Goal: Task Accomplishment & Management: Complete application form

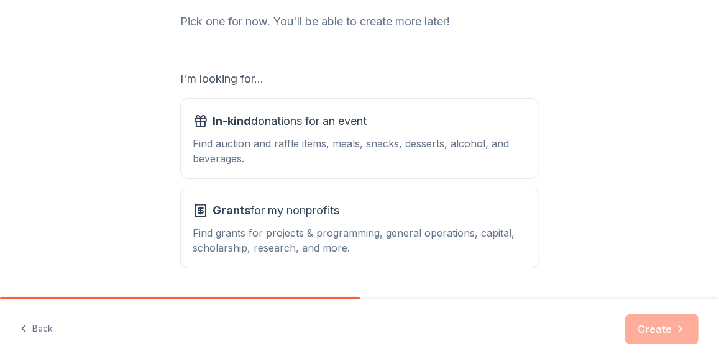
scroll to position [204, 0]
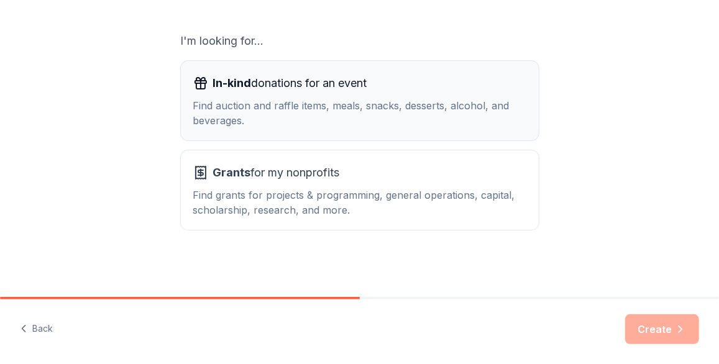
click at [352, 81] on span "In-kind donations for an event" at bounding box center [290, 83] width 154 height 20
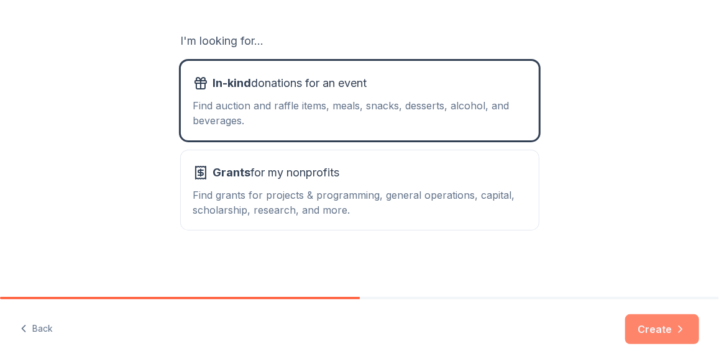
click at [652, 330] on button "Create" at bounding box center [662, 329] width 74 height 30
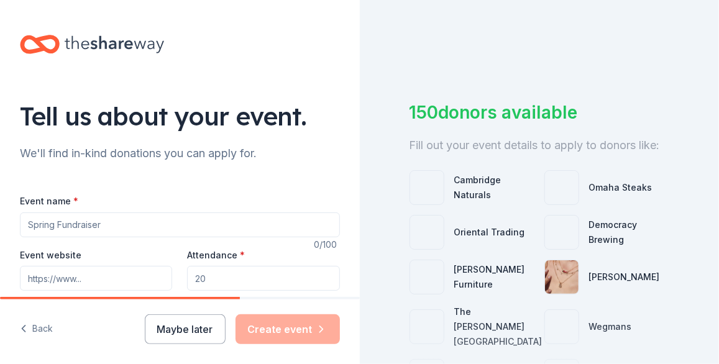
scroll to position [123, 0]
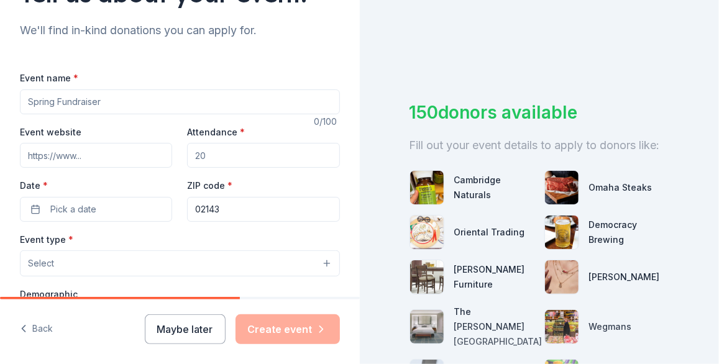
click at [155, 100] on input "Event name *" at bounding box center [180, 101] width 320 height 25
click at [107, 102] on input "Casa" at bounding box center [180, 101] width 320 height 25
click at [113, 101] on input "Casa Esperanza's 37th Annual Graduation Ceremony" at bounding box center [180, 101] width 320 height 25
type input "Casa Esperanza's 38th Annual Graduation Ceremony"
click at [202, 155] on input "Attendance *" at bounding box center [263, 155] width 152 height 25
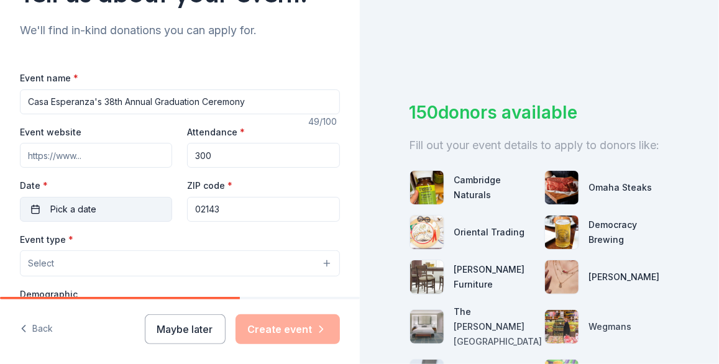
type input "300"
click at [97, 212] on button "Pick a date" at bounding box center [96, 209] width 152 height 25
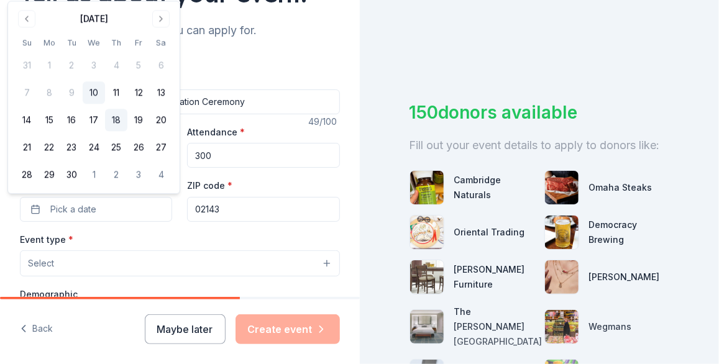
click at [112, 122] on button "18" at bounding box center [116, 120] width 22 height 22
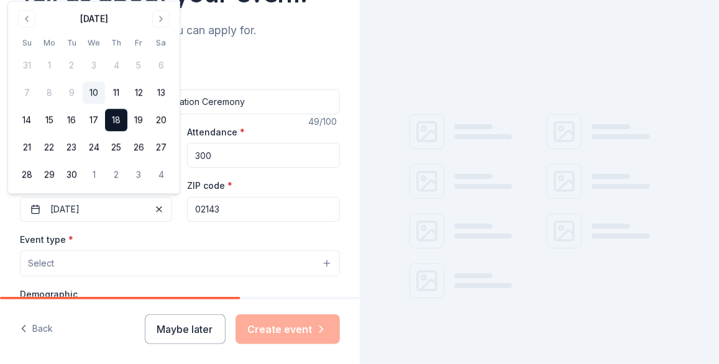
click at [234, 212] on input "02143" at bounding box center [263, 209] width 152 height 25
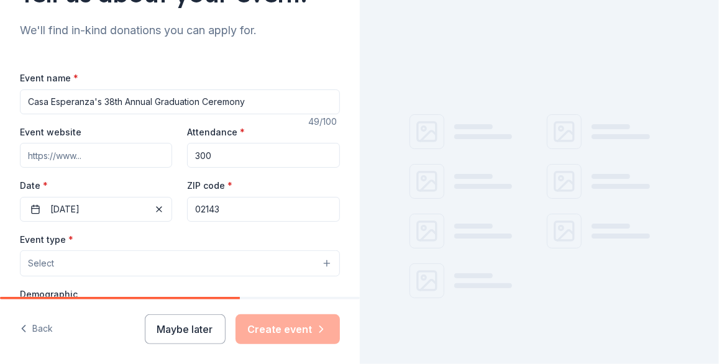
click at [173, 258] on button "Select" at bounding box center [180, 263] width 320 height 26
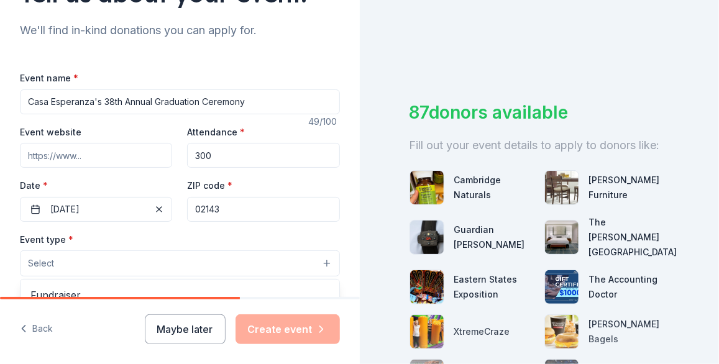
click at [173, 258] on button "Select" at bounding box center [180, 263] width 320 height 26
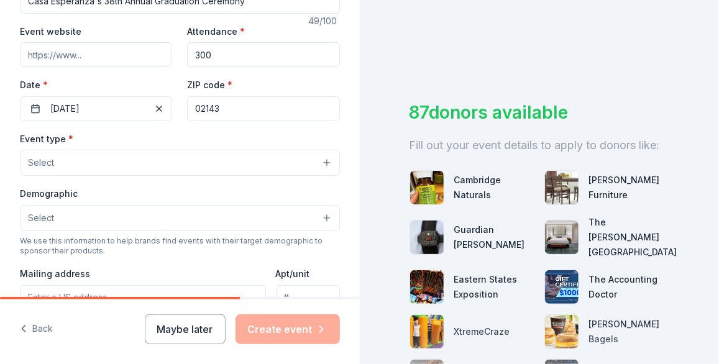
scroll to position [240, 0]
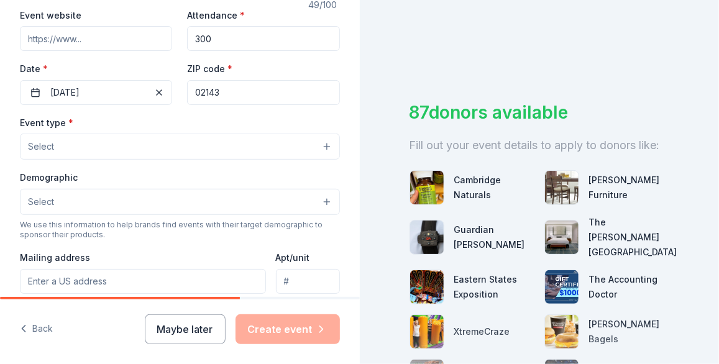
click at [191, 140] on button "Select" at bounding box center [180, 147] width 320 height 26
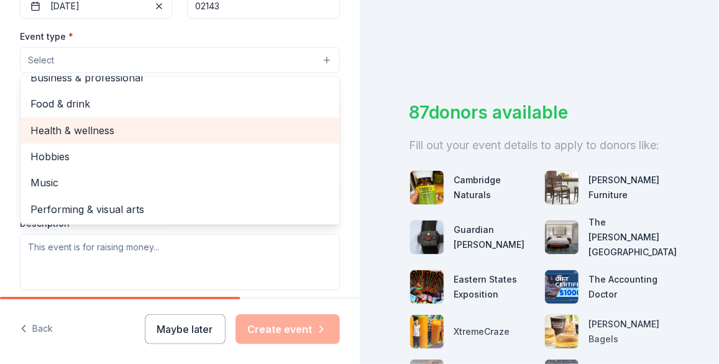
scroll to position [0, 0]
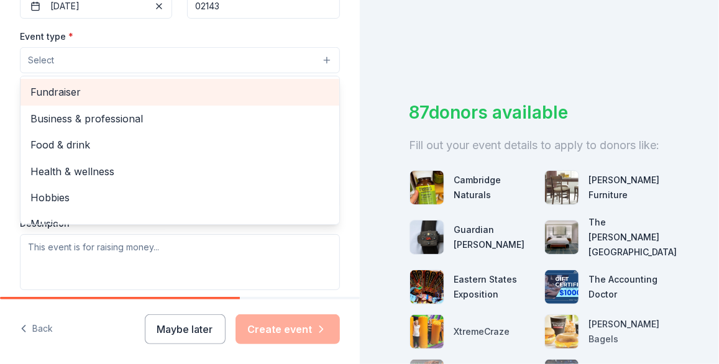
click at [150, 98] on span "Fundraiser" at bounding box center [179, 92] width 299 height 16
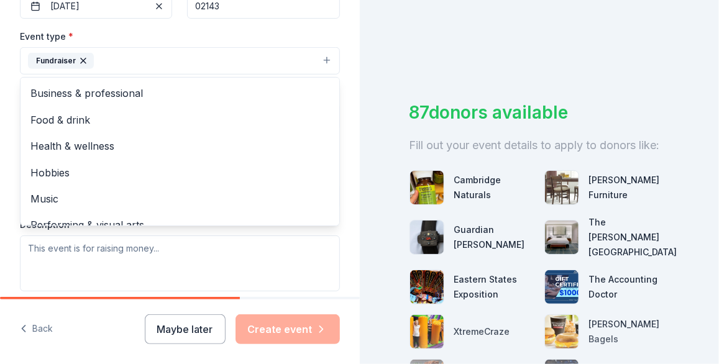
click at [342, 69] on div "Tell us about your event. We'll find in-kind donations you can apply for. Event…" at bounding box center [180, 88] width 360 height 828
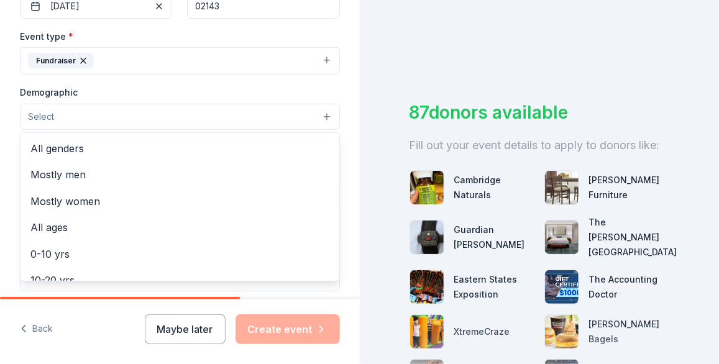
click at [275, 115] on button "Select" at bounding box center [180, 117] width 320 height 26
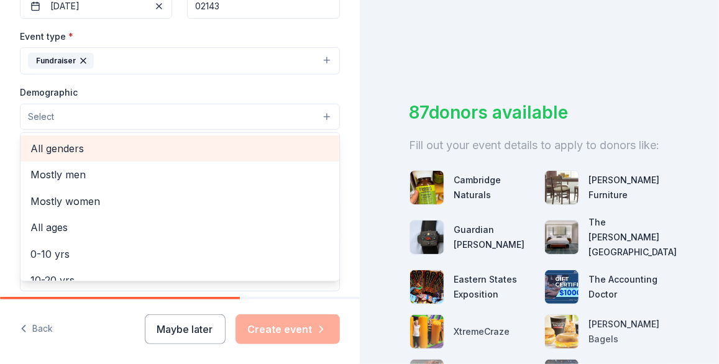
click at [248, 141] on span "All genders" at bounding box center [179, 148] width 299 height 16
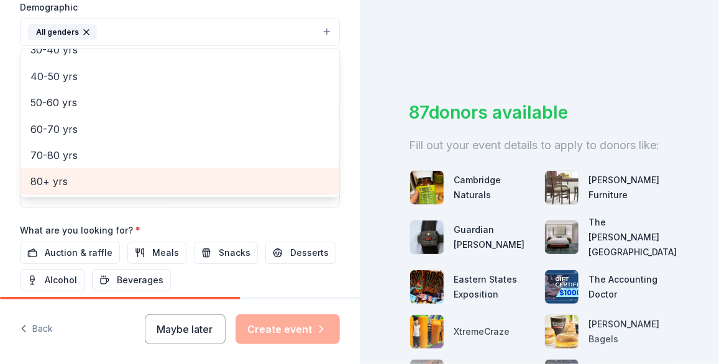
scroll to position [412, 0]
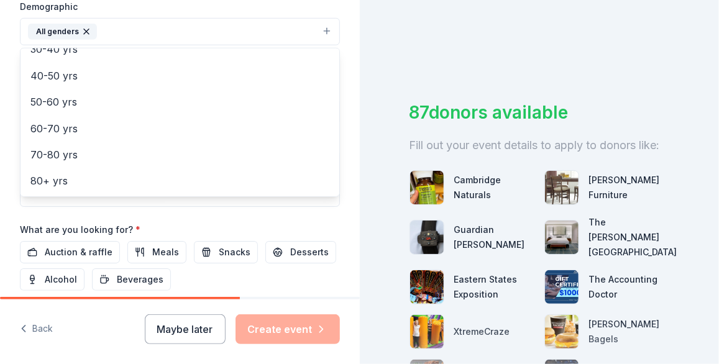
click at [344, 128] on div "Tell us about your event. We'll find in-kind donations you can apply for. Event…" at bounding box center [180, 2] width 360 height 829
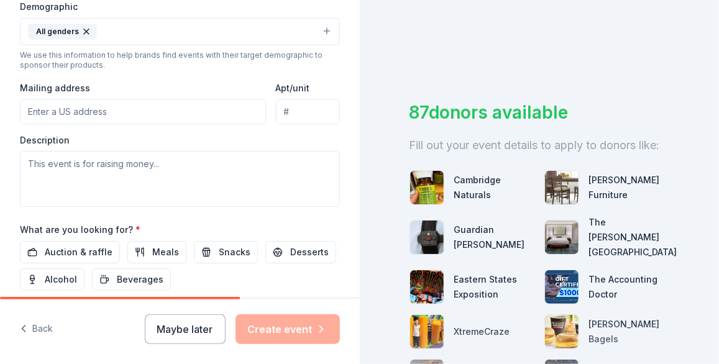
click at [142, 104] on input "Mailing address" at bounding box center [143, 111] width 246 height 25
type input "14 Summer Street Suite 402"
type input "Malden, MA 02143"
drag, startPoint x: 273, startPoint y: 107, endPoint x: 358, endPoint y: 113, distance: 85.9
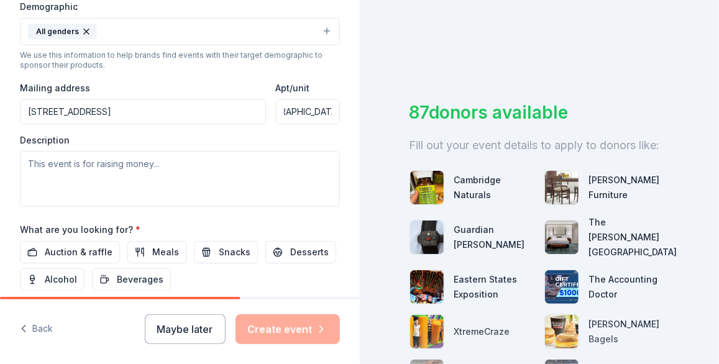
click at [358, 113] on div "Tell us about your event. We'll find in-kind donations you can apply for. Event…" at bounding box center [180, 148] width 360 height 297
click at [220, 107] on input "14 Summer Street Suite 402" at bounding box center [143, 111] width 246 height 25
paste input "Malden, MA 02143"
type input "14 Summer Street Suite 402 Malden, MA 02143"
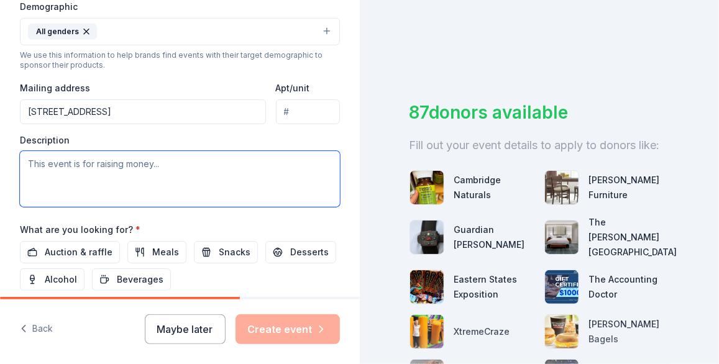
click at [225, 165] on textarea at bounding box center [180, 179] width 320 height 56
click at [276, 152] on textarea at bounding box center [180, 179] width 320 height 56
paste textarea "Casa Esperanza will hold our 38th Annual Graduation Ceremony on Friday, Septemb…"
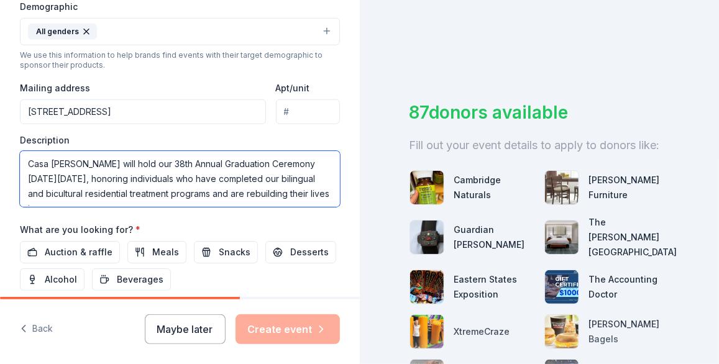
drag, startPoint x: 139, startPoint y: 166, endPoint x: 291, endPoint y: 146, distance: 152.9
click at [291, 146] on div "Description Casa Esperanza will hold our 38th Annual Graduation Ceremony on Fri…" at bounding box center [180, 170] width 320 height 73
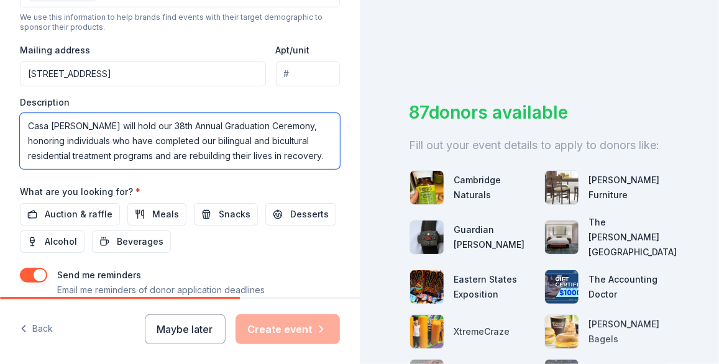
scroll to position [450, 0]
click at [214, 137] on textarea "Casa Esperanza will hold our 38th Annual Graduation Ceremony, honoring individu…" at bounding box center [180, 140] width 320 height 56
click at [117, 157] on textarea "Casa Esperanza will hold our 38th Annual Graduation Ceremony, honoring individu…" at bounding box center [180, 140] width 320 height 56
paste textarea ". As part of the celebration, we will host a raffle with prizes for staff and p…"
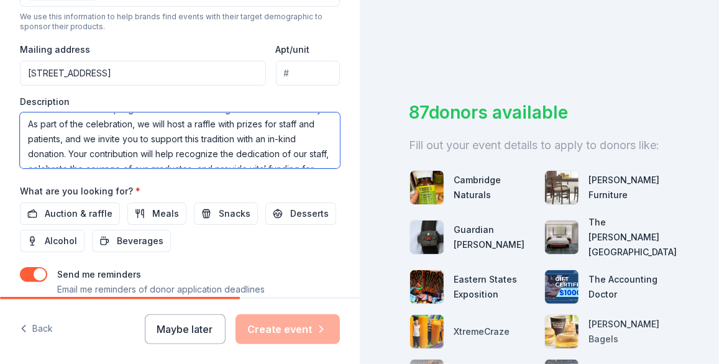
scroll to position [45, 0]
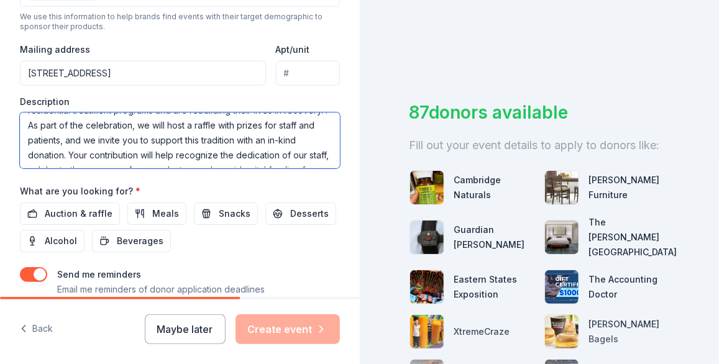
click at [73, 124] on textarea "Casa Esperanza will hold our 38th Annual Graduation Ceremony, honoring individu…" at bounding box center [180, 140] width 320 height 56
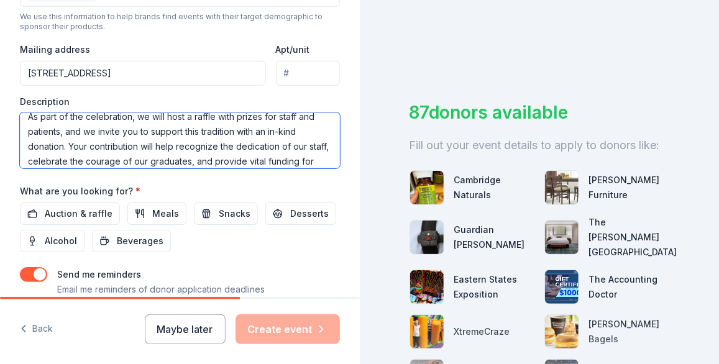
scroll to position [57, 0]
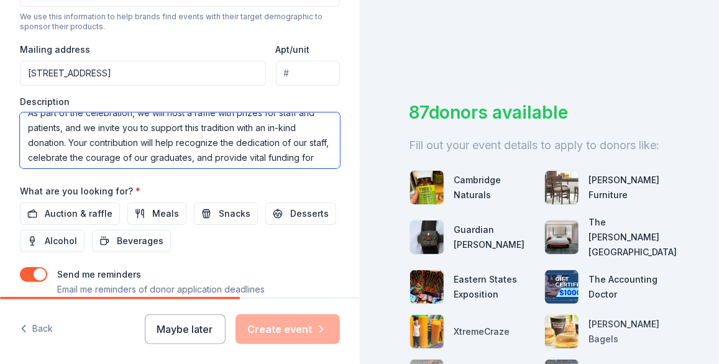
drag, startPoint x: 220, startPoint y: 137, endPoint x: 116, endPoint y: 127, distance: 104.8
click at [116, 127] on textarea "Casa Esperanza will hold our 38th Annual Graduation Ceremony, honoring individu…" at bounding box center [180, 140] width 320 height 56
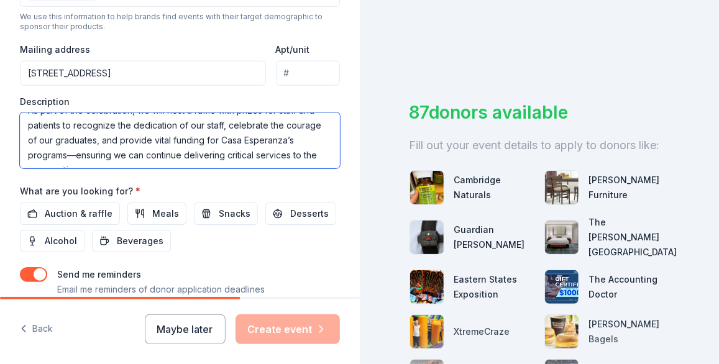
scroll to position [62, 0]
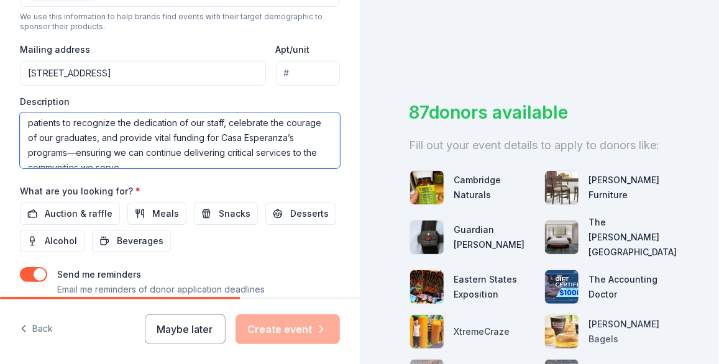
click at [148, 148] on textarea "Casa Esperanza will hold our 38th Annual Graduation Ceremony, honoring individu…" at bounding box center [180, 140] width 320 height 56
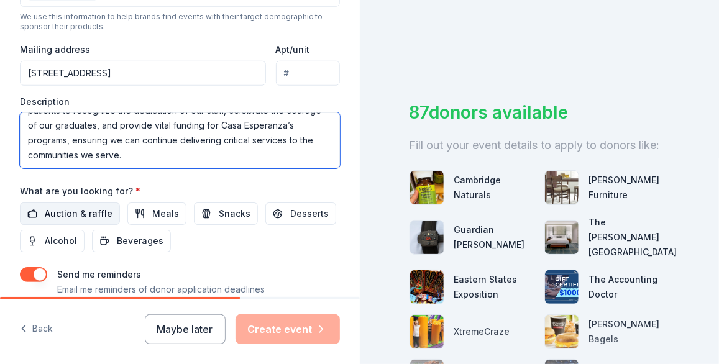
type textarea "Casa [PERSON_NAME] will hold our 38th Annual Graduation Ceremony, honoring indi…"
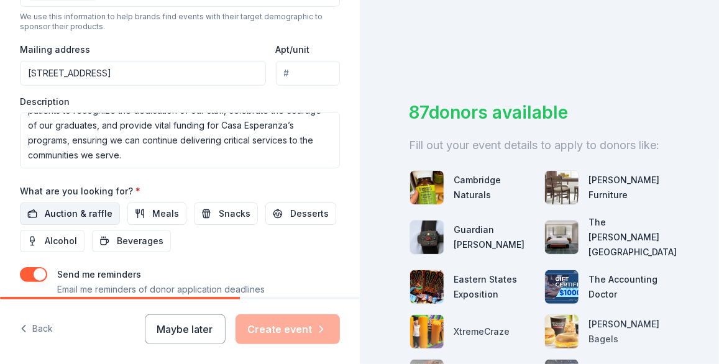
click at [99, 211] on span "Auction & raffle" at bounding box center [79, 213] width 68 height 15
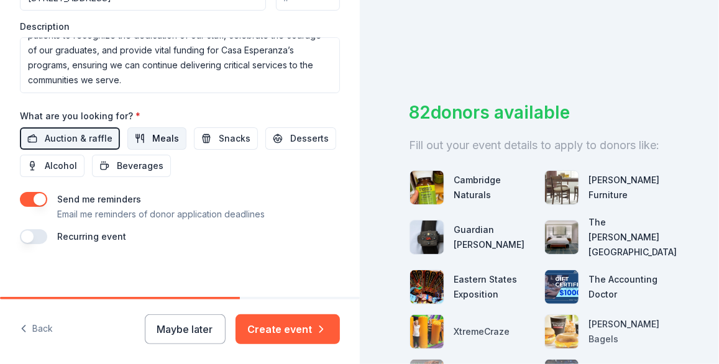
scroll to position [529, 0]
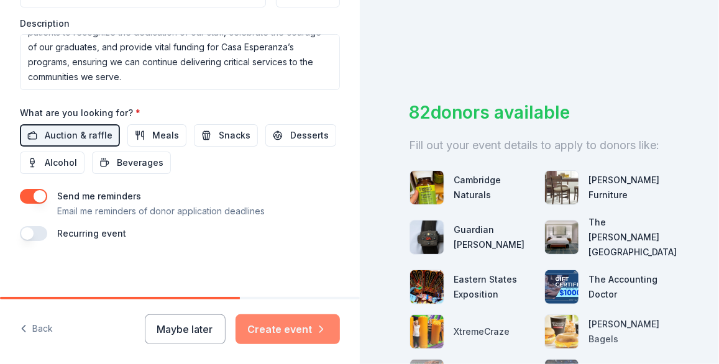
click at [270, 322] on button "Create event" at bounding box center [287, 329] width 104 height 30
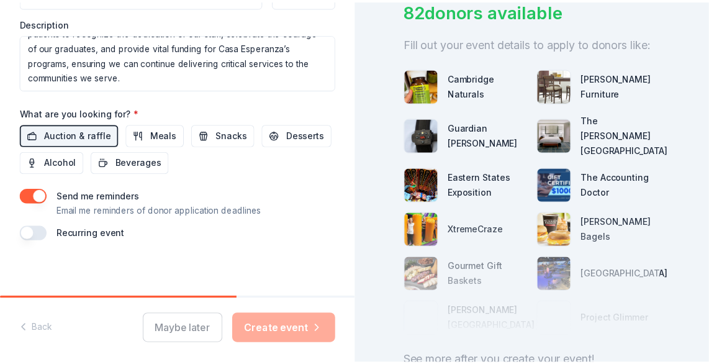
scroll to position [104, 0]
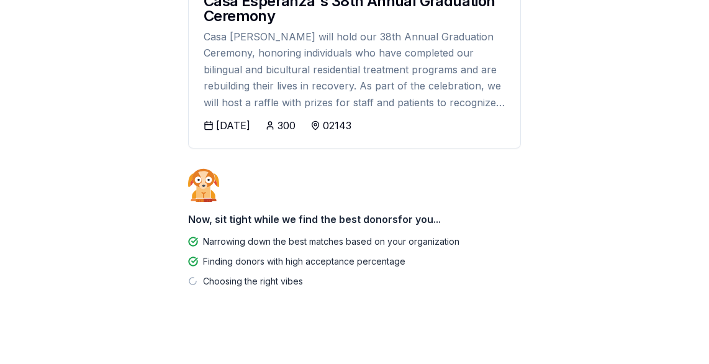
scroll to position [226, 0]
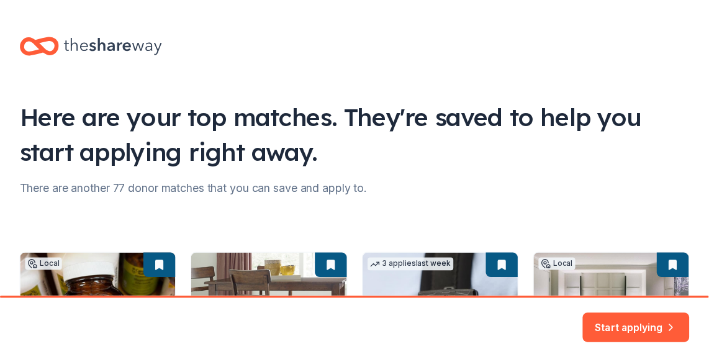
scroll to position [224, 0]
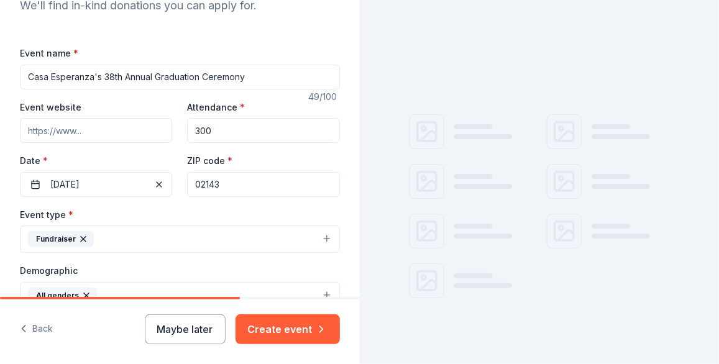
scroll to position [152, 0]
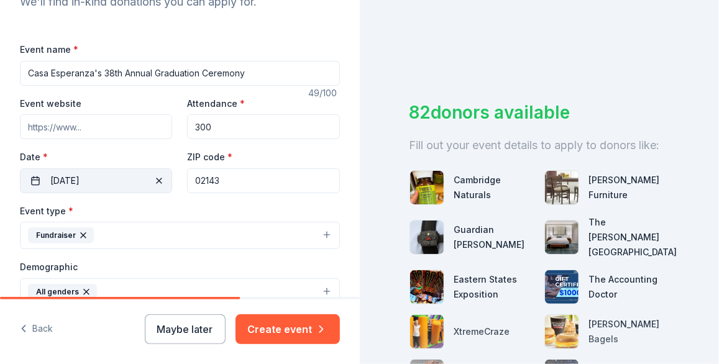
click at [111, 178] on button "09/18/2025" at bounding box center [96, 180] width 152 height 25
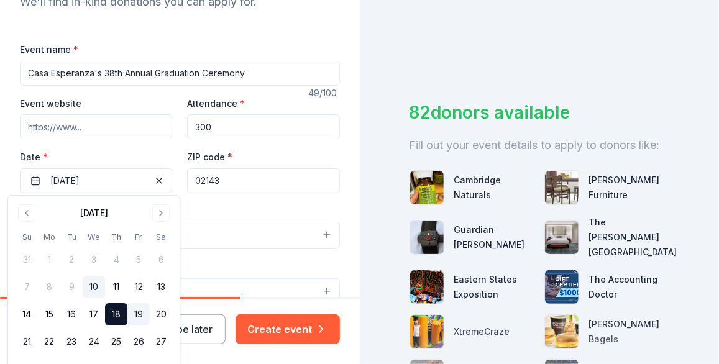
click at [142, 312] on button "19" at bounding box center [138, 314] width 22 height 22
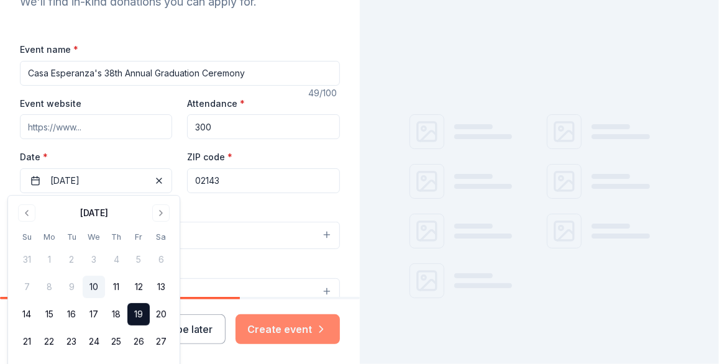
click at [312, 330] on button "Create event" at bounding box center [287, 329] width 104 height 30
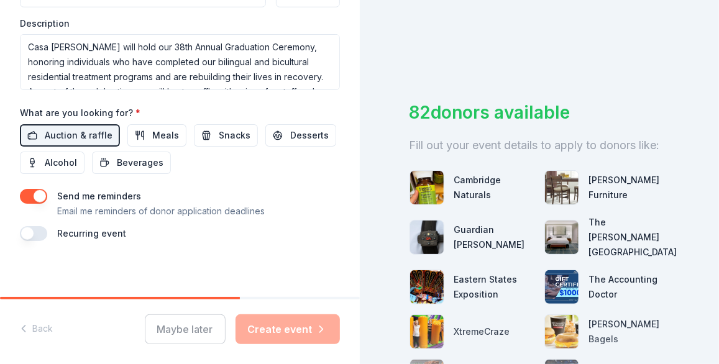
scroll to position [65, 0]
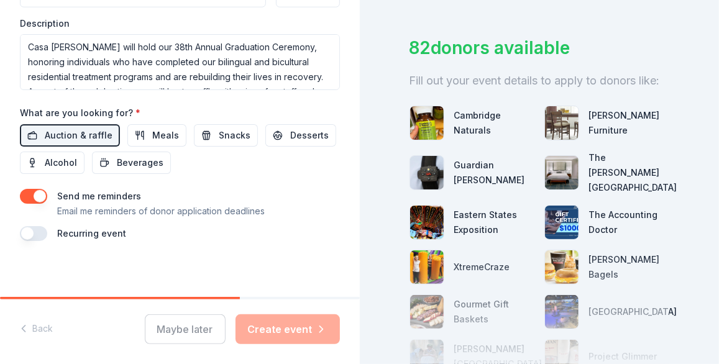
drag, startPoint x: 420, startPoint y: 293, endPoint x: 445, endPoint y: 285, distance: 25.9
click at [445, 285] on div at bounding box center [539, 312] width 260 height 124
click at [297, 326] on div "Maybe later Create event" at bounding box center [242, 329] width 195 height 30
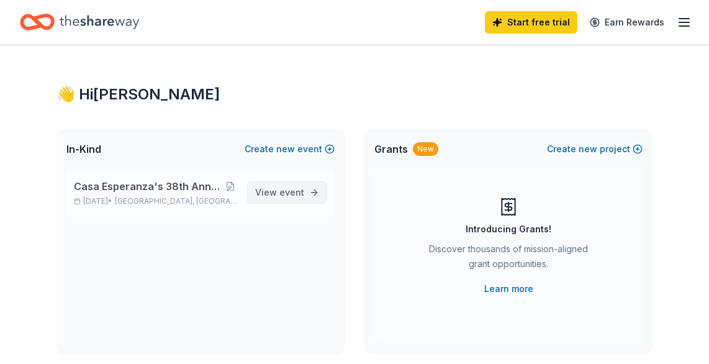
click at [271, 192] on span "View event" at bounding box center [279, 192] width 49 height 15
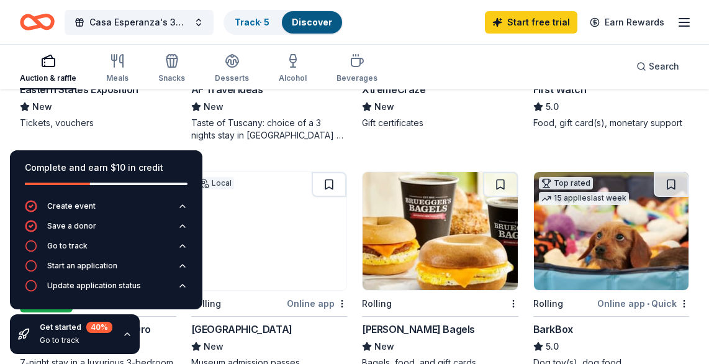
scroll to position [494, 0]
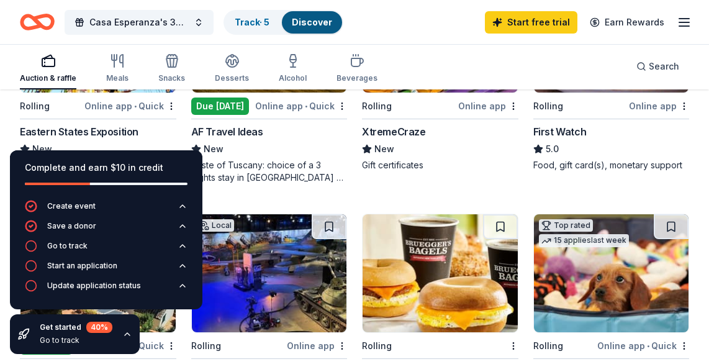
click at [98, 127] on div "Eastern States Exposition" at bounding box center [79, 131] width 119 height 15
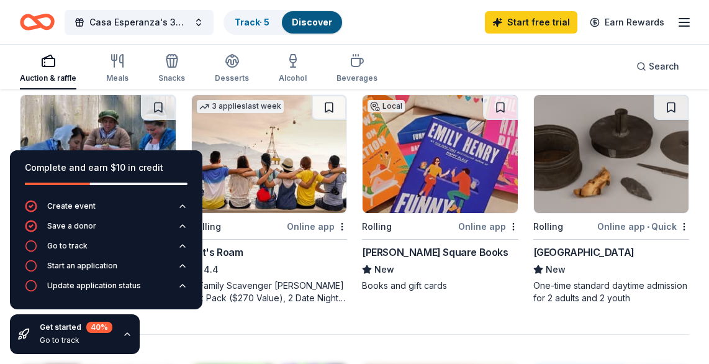
scroll to position [1092, 0]
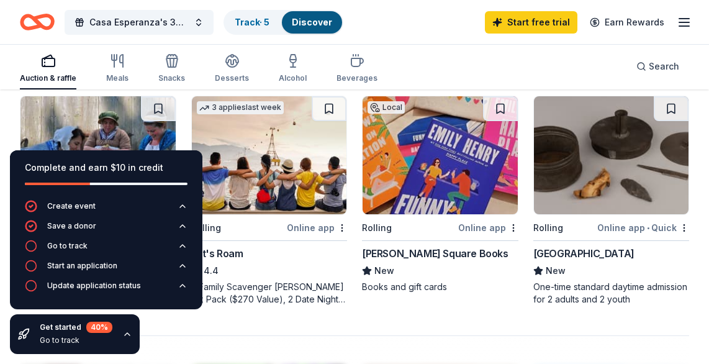
click at [587, 176] on img at bounding box center [611, 155] width 155 height 118
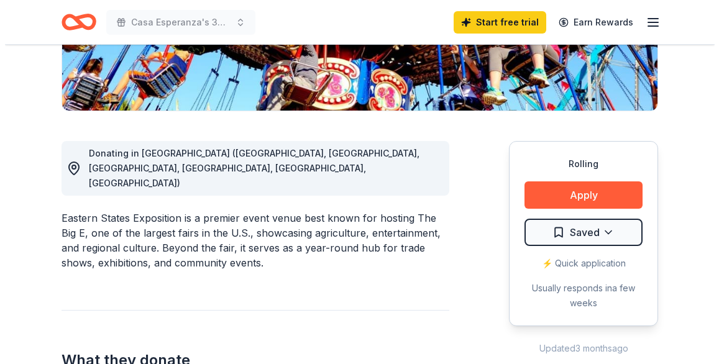
scroll to position [276, 0]
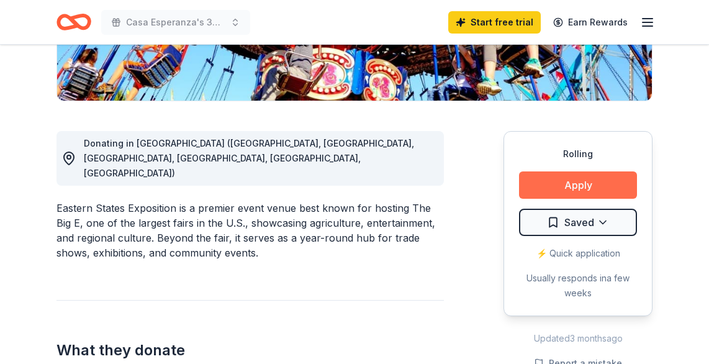
click at [596, 178] on button "Apply" at bounding box center [578, 184] width 118 height 27
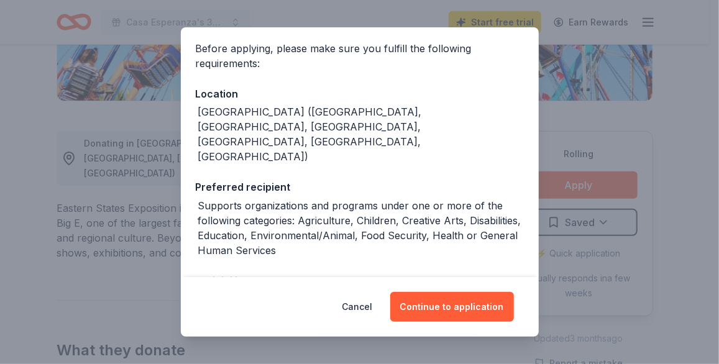
scroll to position [190, 0]
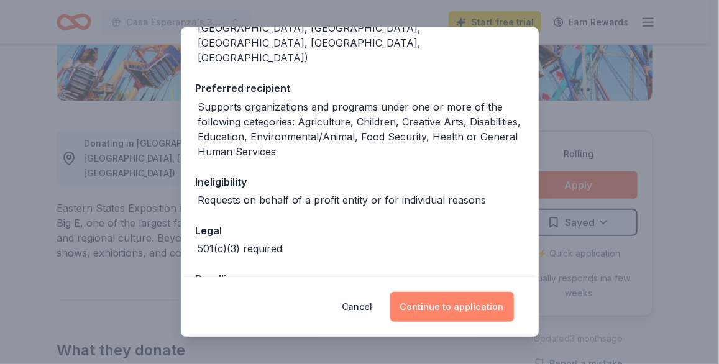
click at [453, 299] on button "Continue to application" at bounding box center [452, 307] width 124 height 30
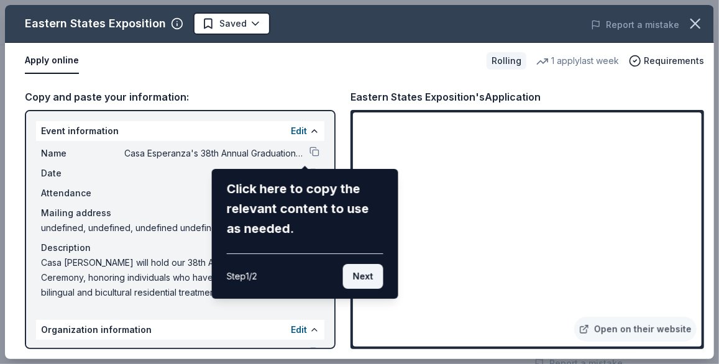
click at [362, 269] on button "Next" at bounding box center [363, 276] width 40 height 25
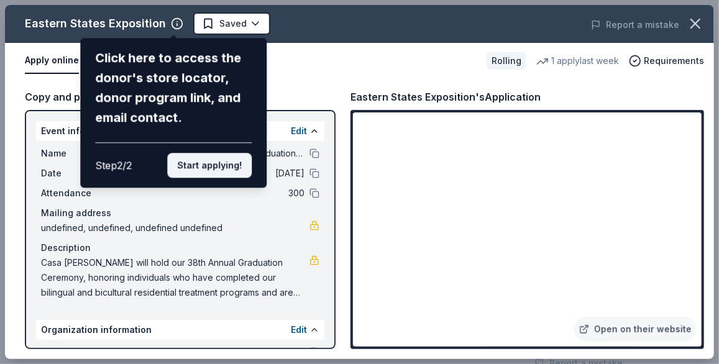
click at [215, 167] on button "Start applying!" at bounding box center [209, 165] width 84 height 25
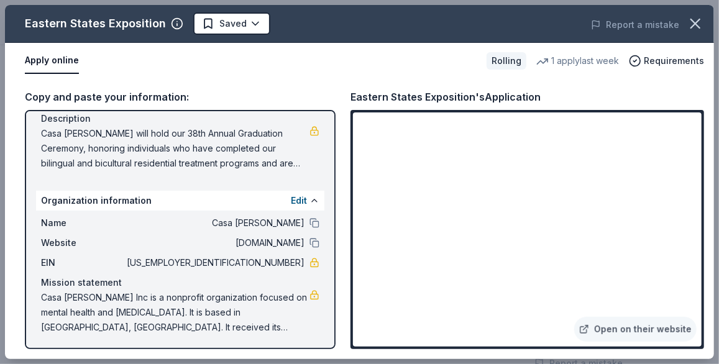
scroll to position [119, 0]
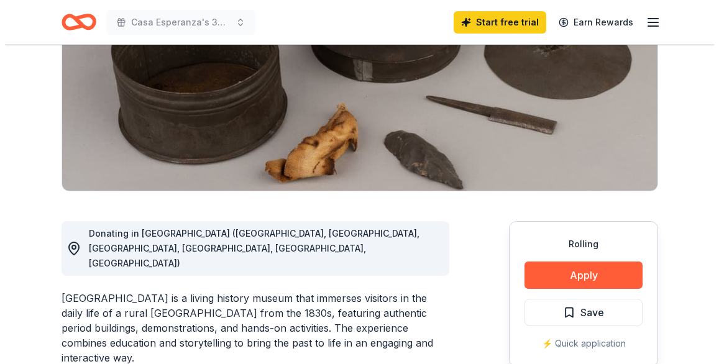
scroll to position [187, 0]
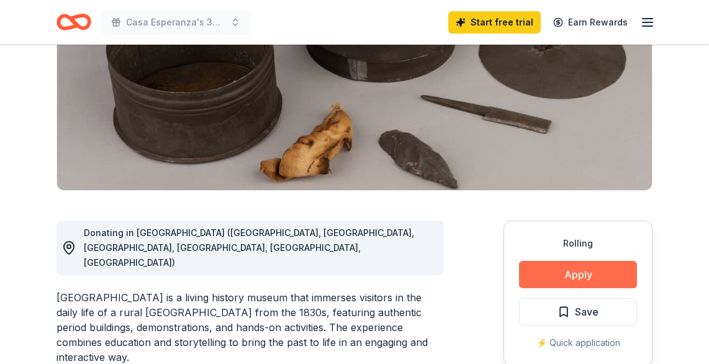
click at [568, 284] on button "Apply" at bounding box center [578, 274] width 118 height 27
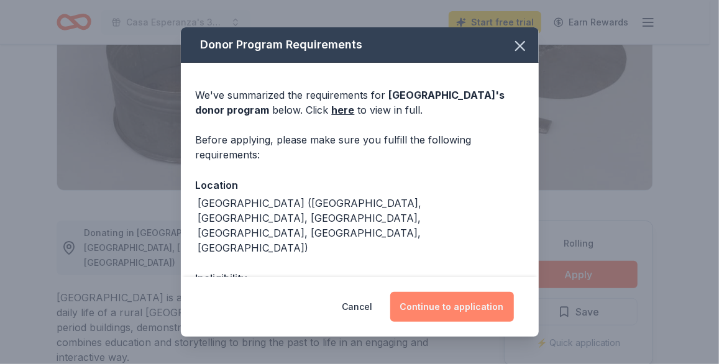
click at [432, 304] on button "Continue to application" at bounding box center [452, 307] width 124 height 30
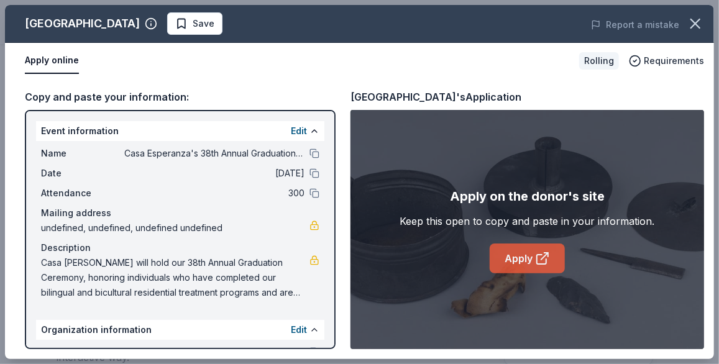
click at [507, 263] on link "Apply" at bounding box center [526, 258] width 75 height 30
click at [545, 260] on icon at bounding box center [542, 258] width 15 height 15
